Goal: Information Seeking & Learning: Learn about a topic

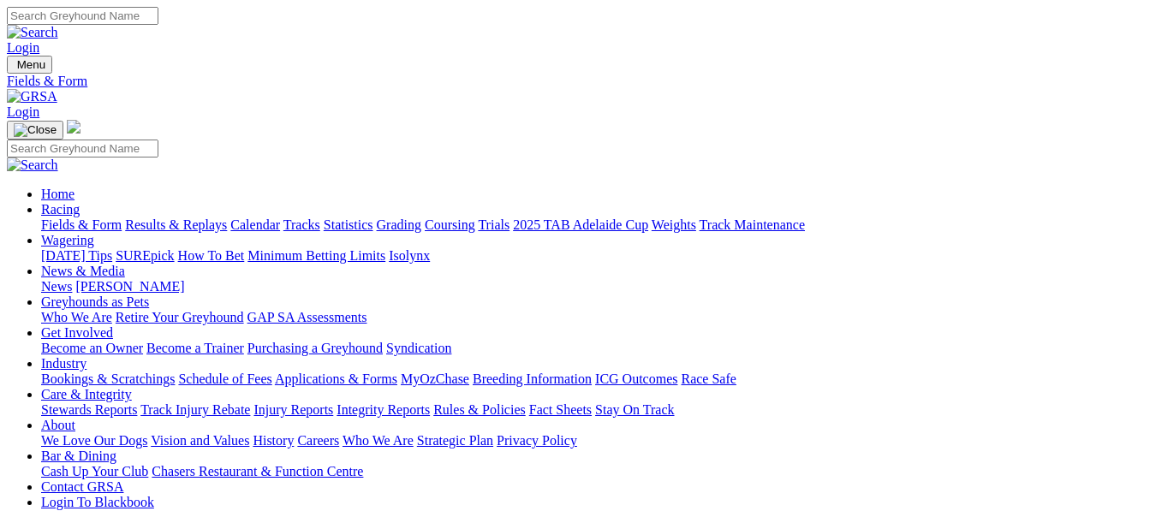
click at [194, 217] on link "Results & Replays" at bounding box center [176, 224] width 102 height 15
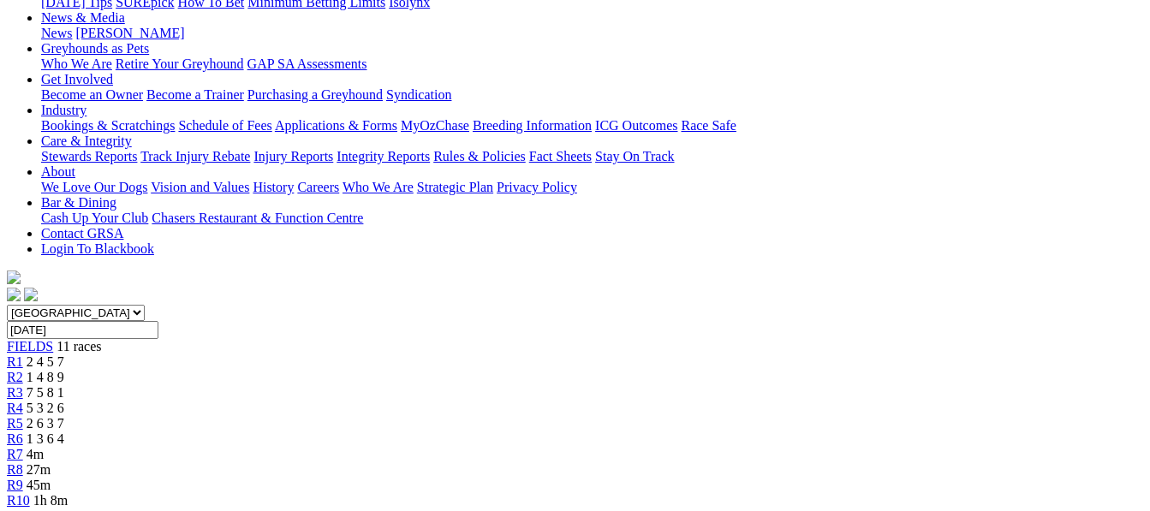
scroll to position [228, 0]
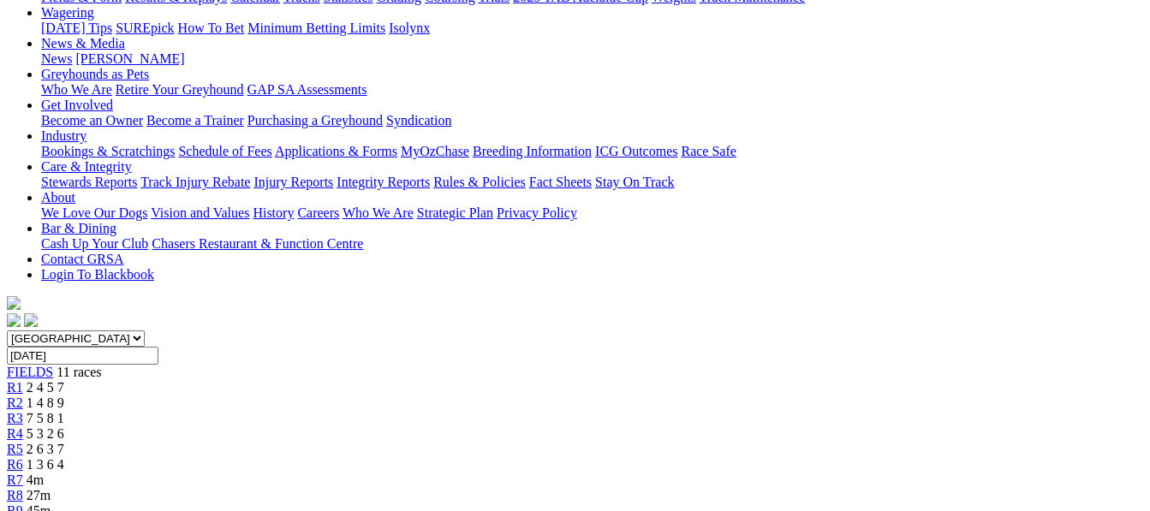
click at [64, 396] on span "1 4 8 9" at bounding box center [46, 403] width 38 height 15
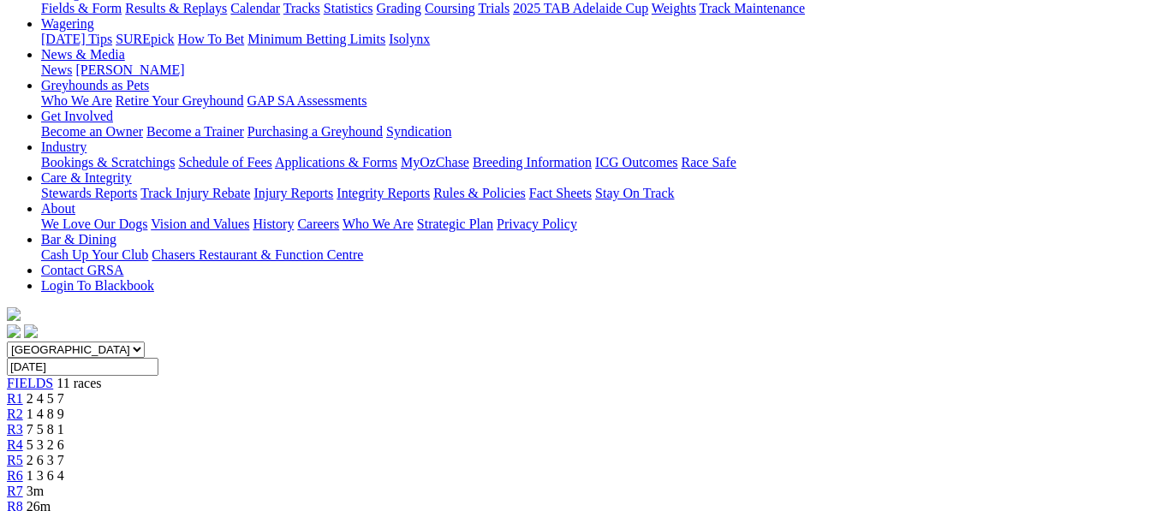
click at [64, 422] on span "7 5 8 1" at bounding box center [46, 429] width 38 height 15
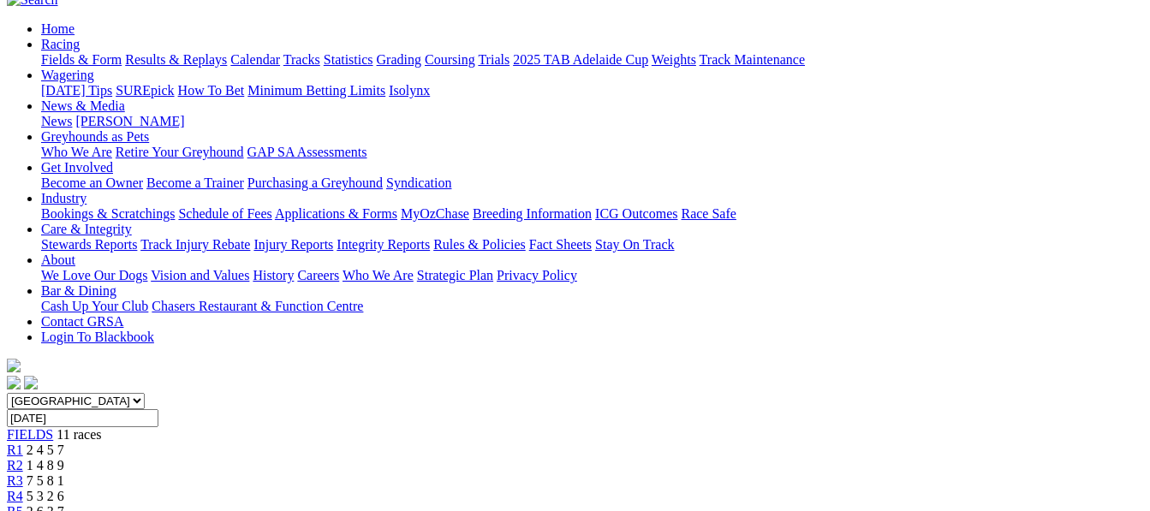
scroll to position [159, 0]
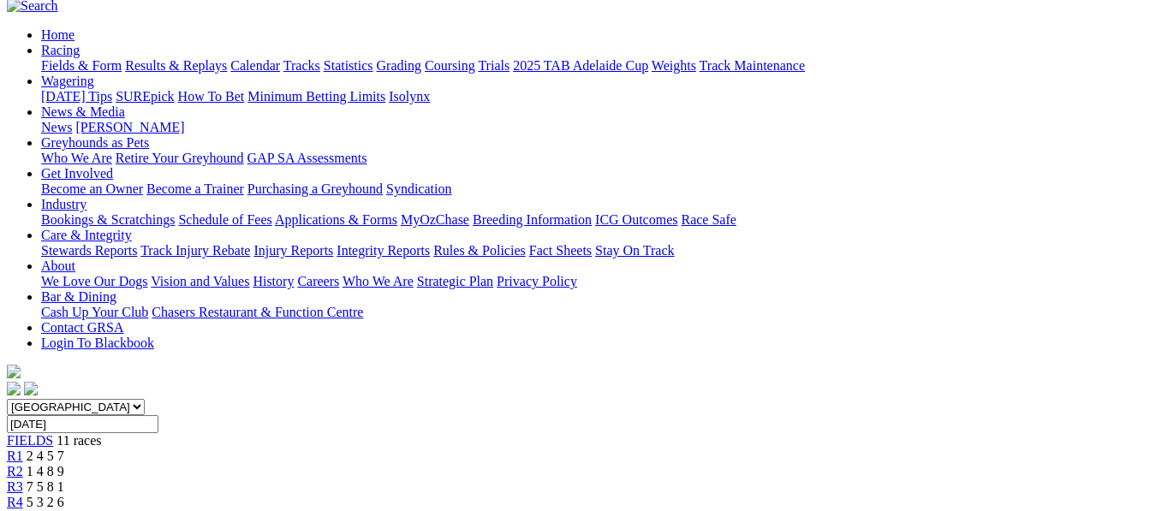
click at [64, 495] on span "5 3 2 6" at bounding box center [46, 502] width 38 height 15
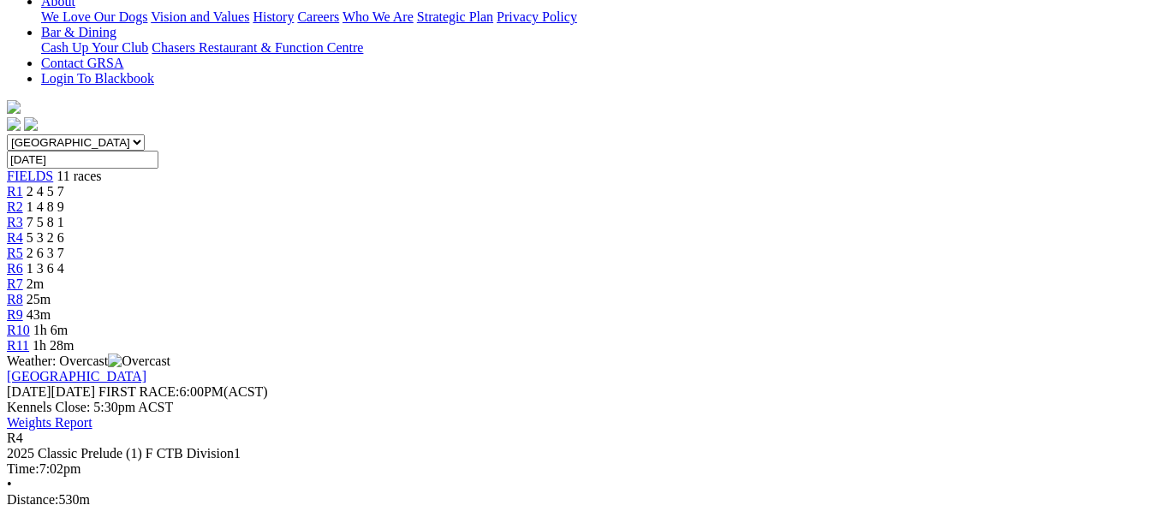
scroll to position [433, 0]
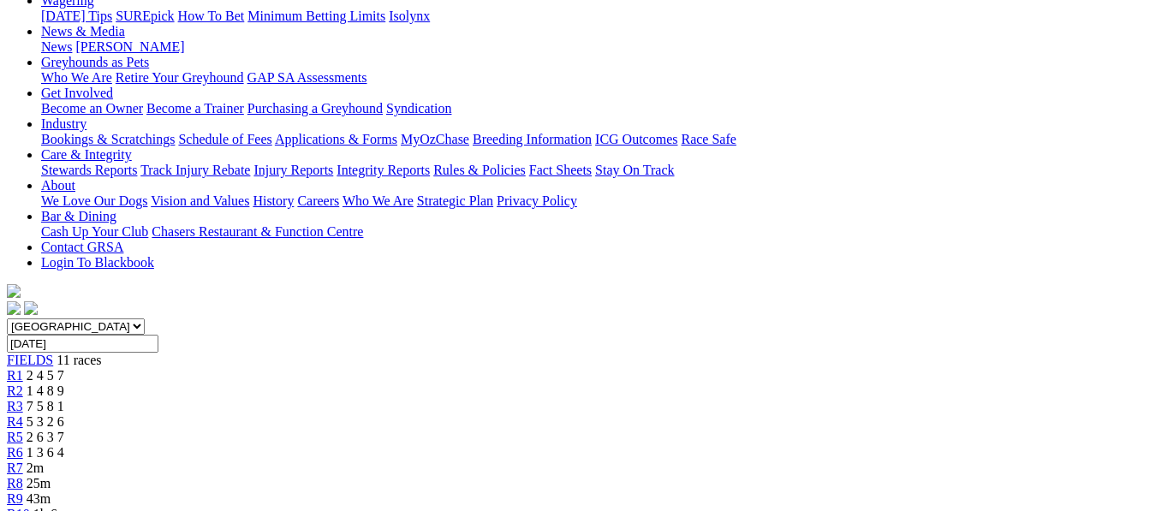
scroll to position [171, 0]
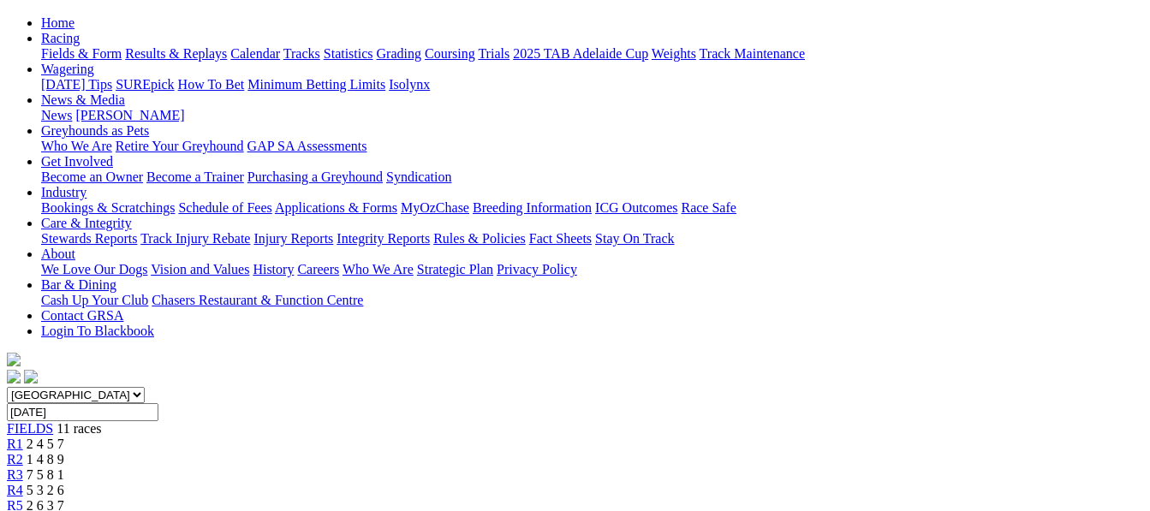
click at [64, 498] on span "2 6 3 7" at bounding box center [46, 505] width 38 height 15
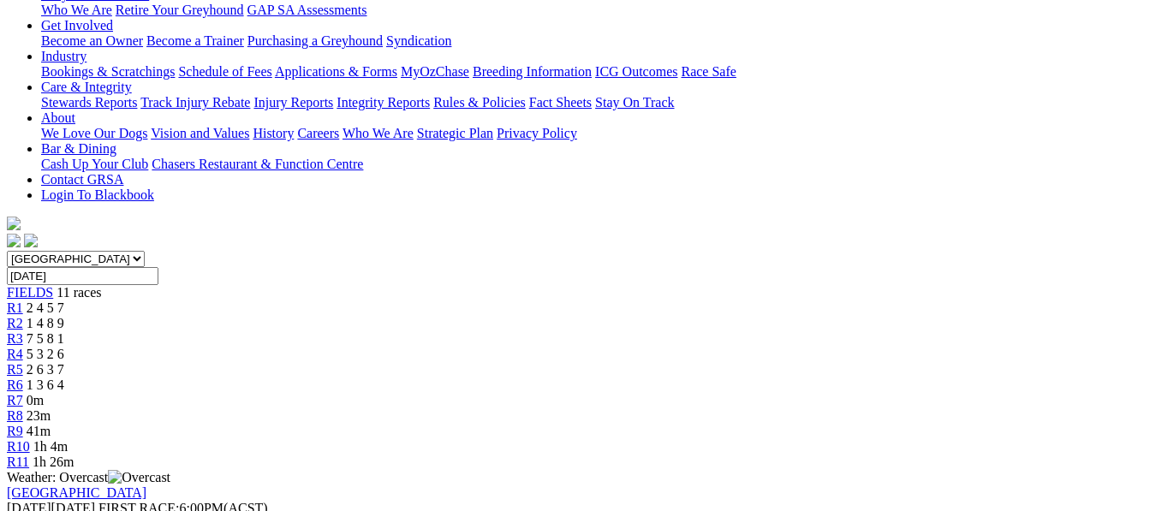
scroll to position [274, 0]
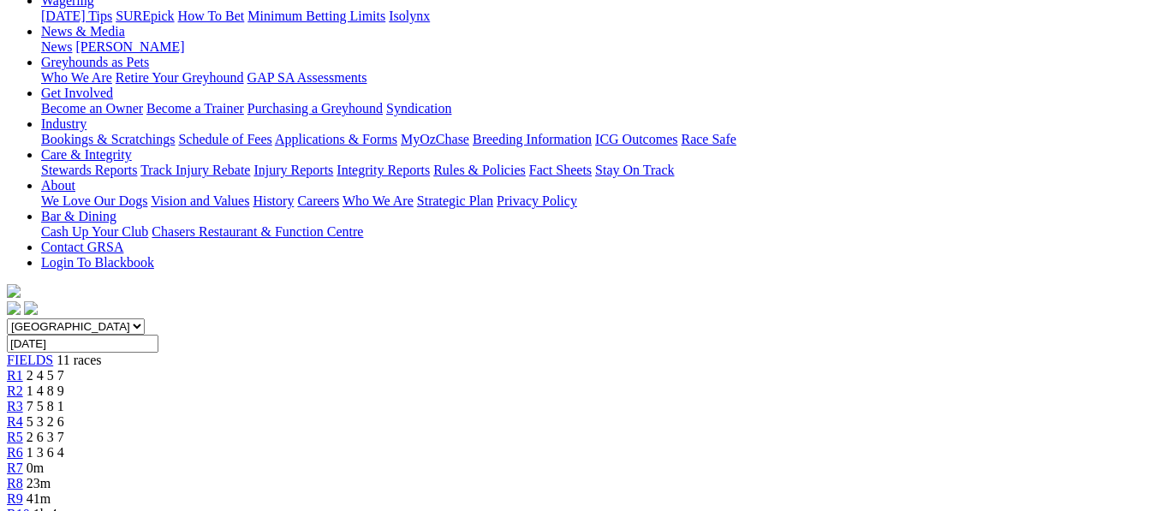
scroll to position [102, 0]
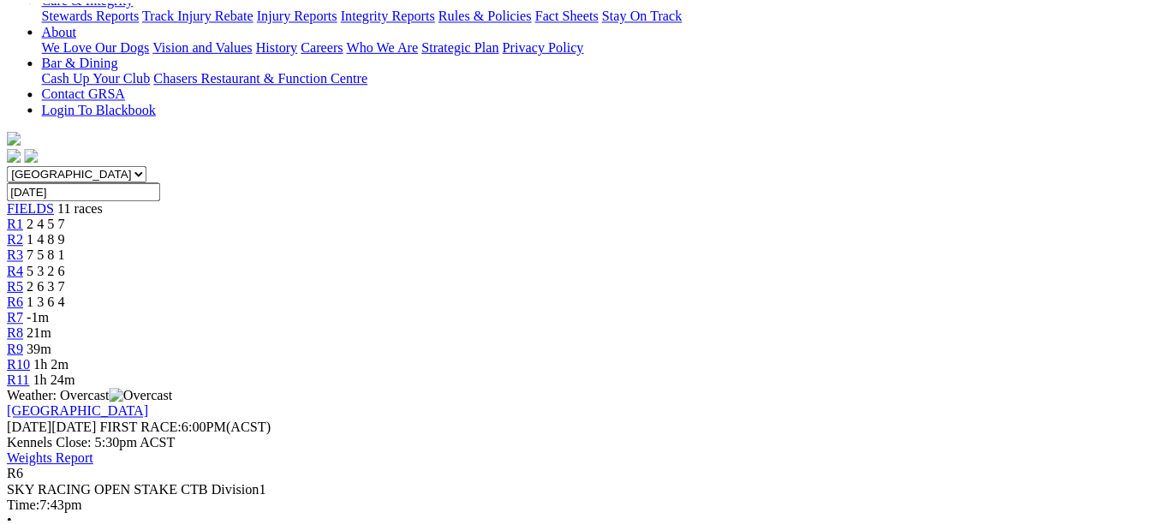
scroll to position [365, 0]
